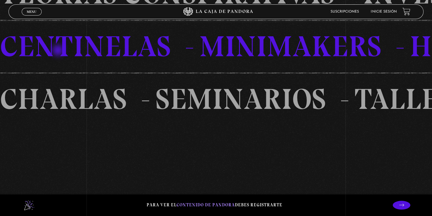
scroll to position [493, 0]
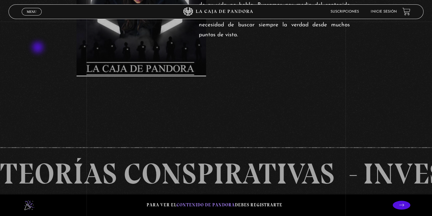
scroll to position [293, 0]
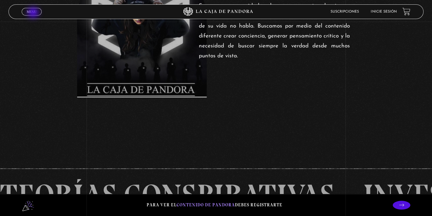
click at [34, 13] on span "Menu" at bounding box center [32, 12] width 10 height 4
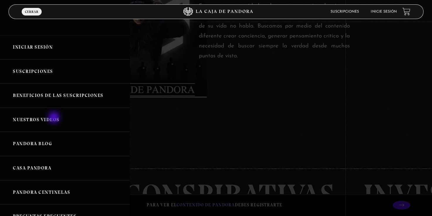
click at [55, 118] on link "Nuestros Videos" at bounding box center [65, 120] width 130 height 24
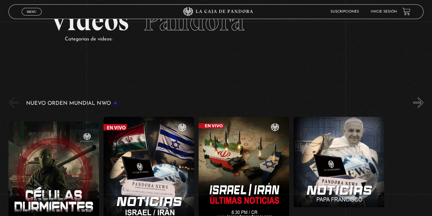
scroll to position [70, 0]
